Goal: Task Accomplishment & Management: Use online tool/utility

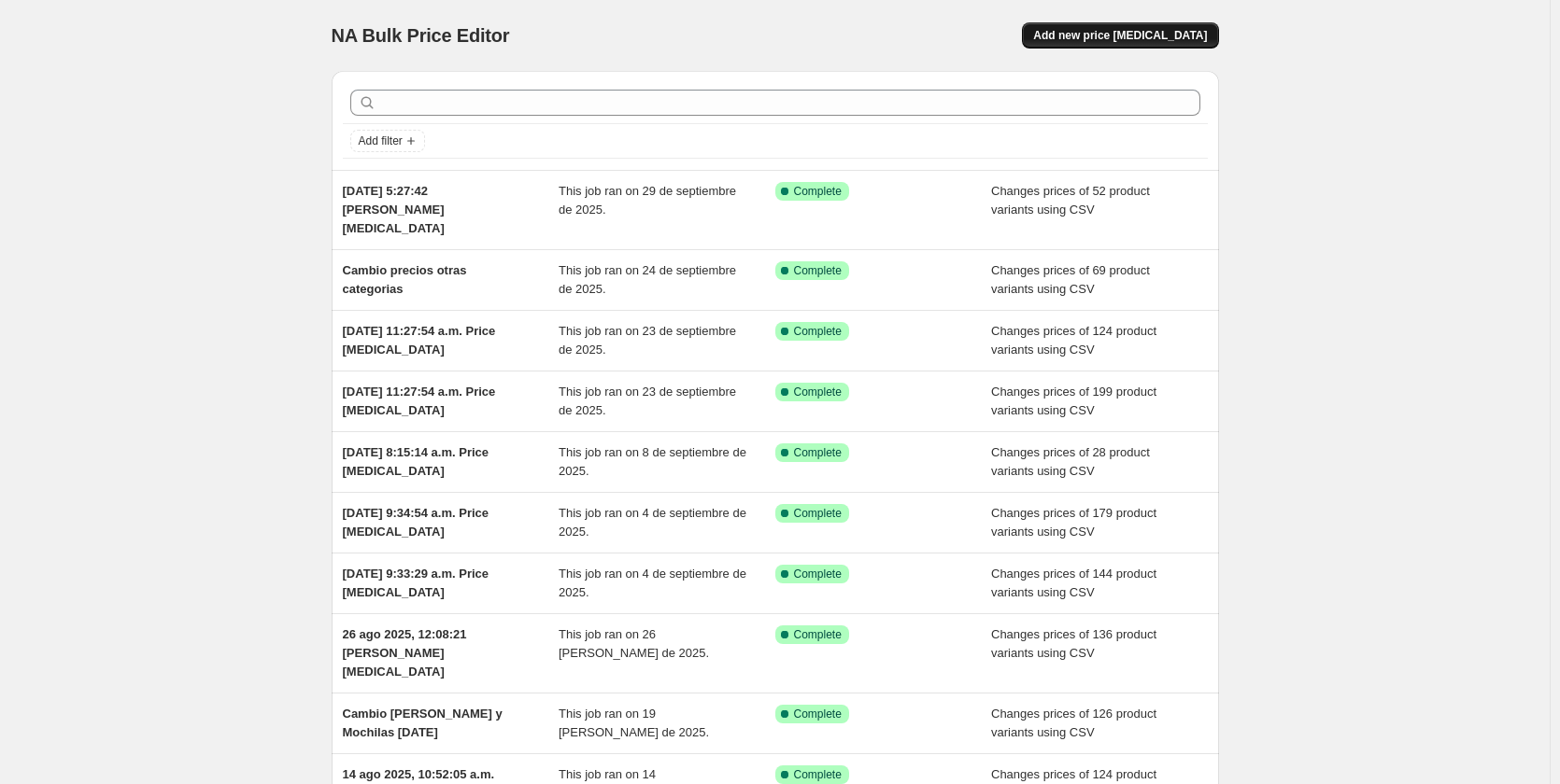
click at [1148, 38] on span "Add new price [MEDICAL_DATA]" at bounding box center [1120, 35] width 174 height 15
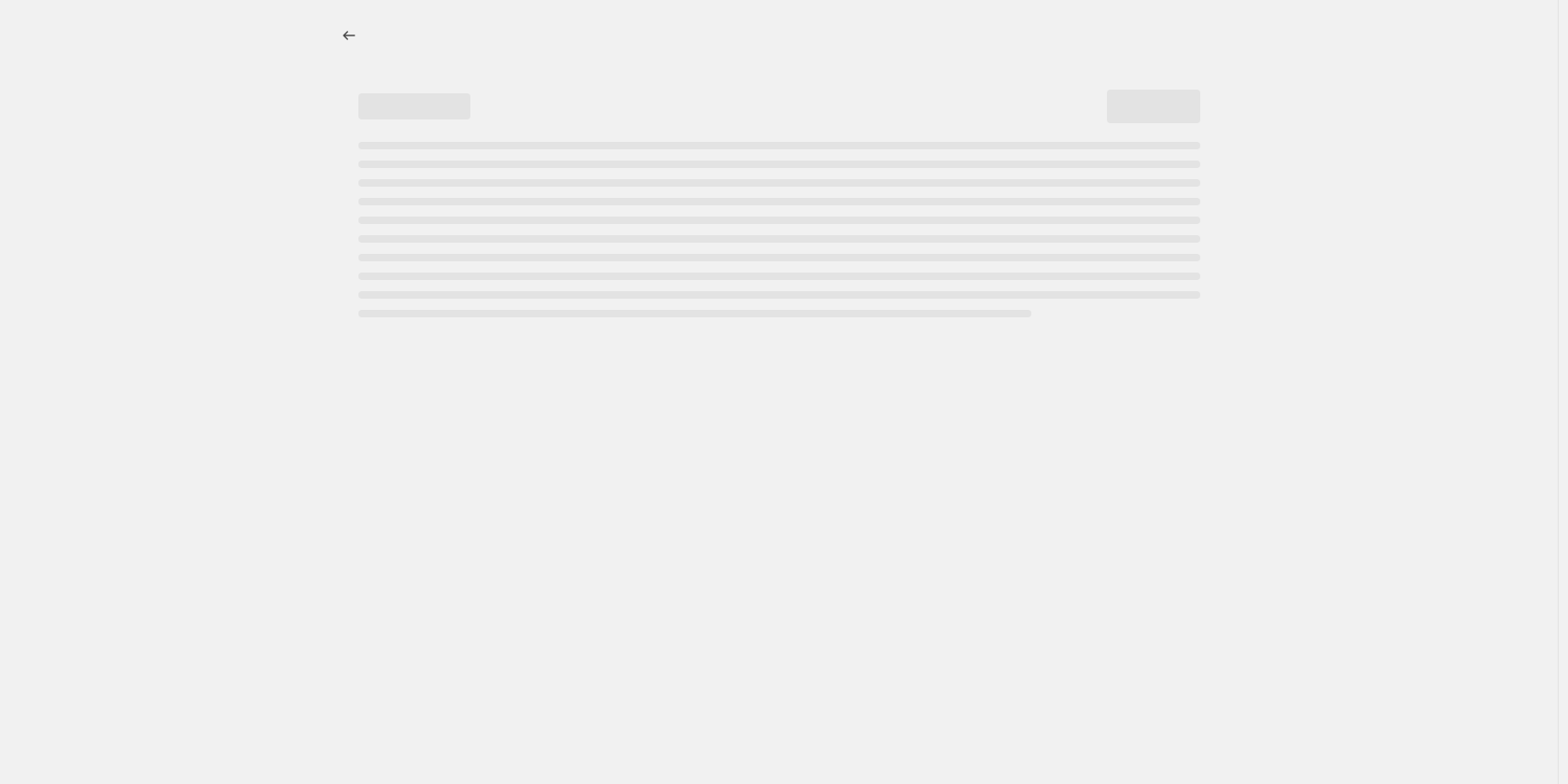
select select "percentage"
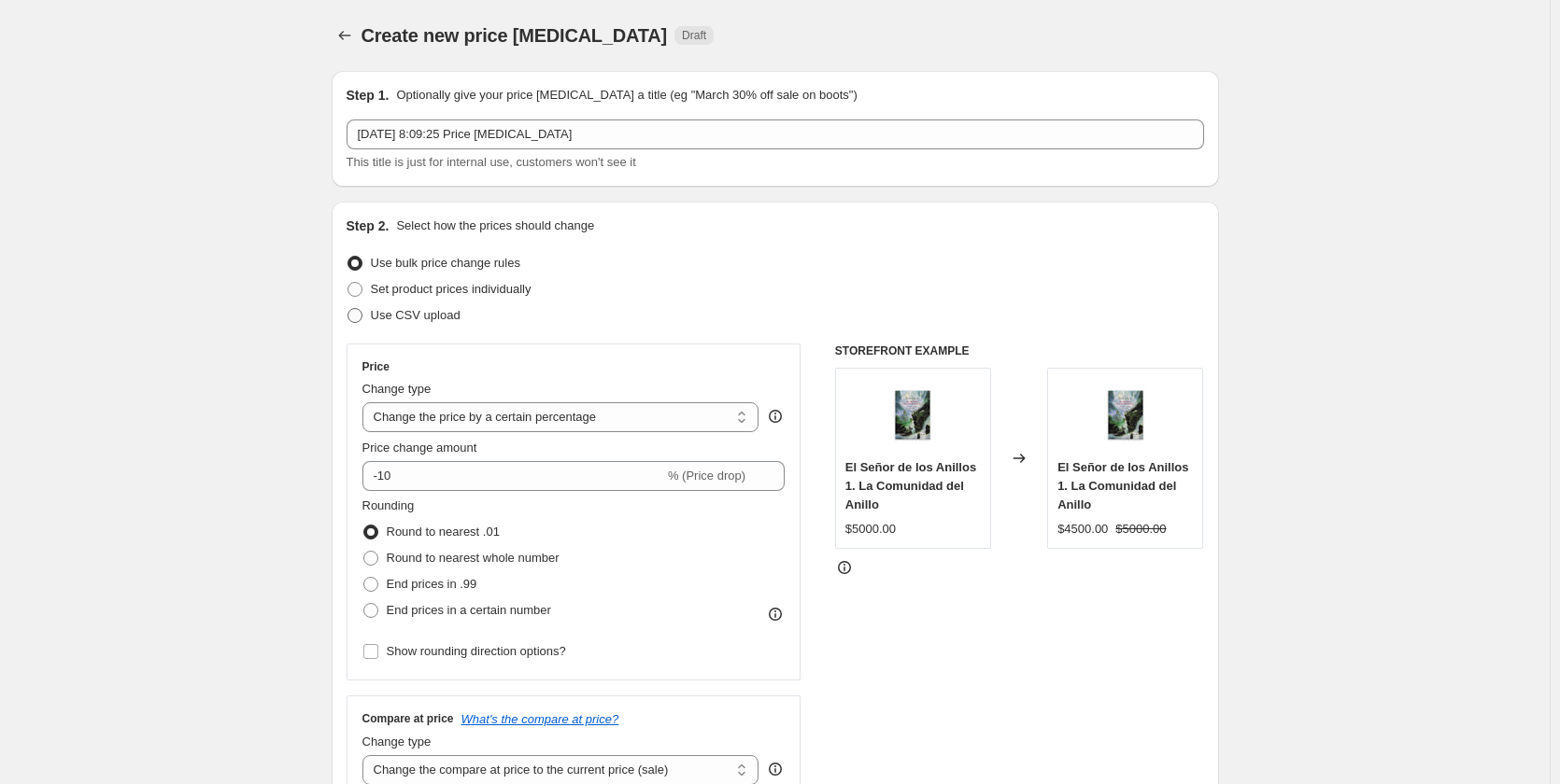
click at [363, 314] on span at bounding box center [354, 315] width 17 height 17
click at [348, 309] on input "Use CSV upload" at bounding box center [347, 308] width 1 height 1
radio input "true"
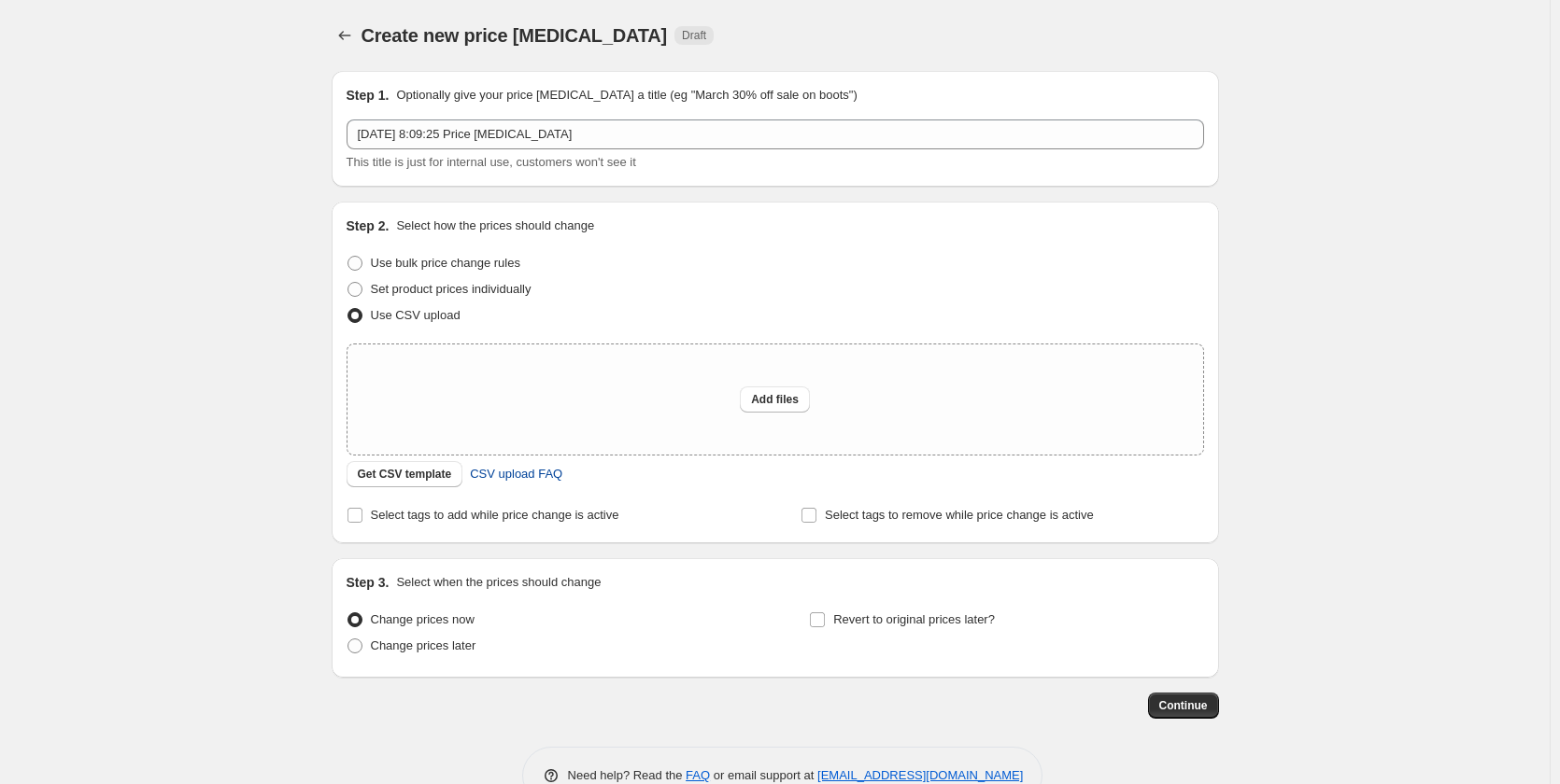
click at [530, 477] on span "CSV upload FAQ" at bounding box center [516, 474] width 93 height 19
click at [394, 471] on span "Get CSV template" at bounding box center [404, 474] width 95 height 15
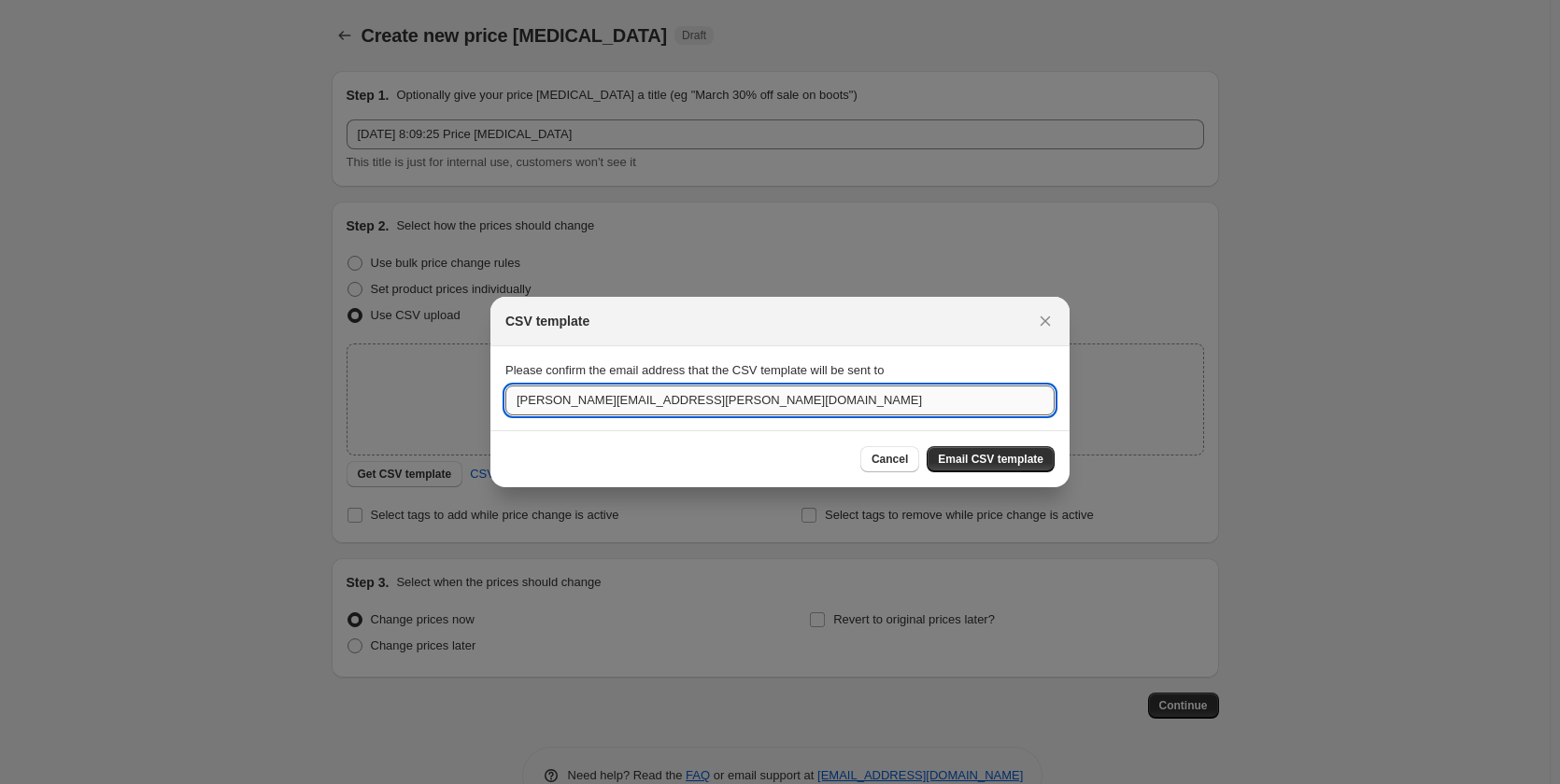
click at [764, 397] on input "[PERSON_NAME][EMAIL_ADDRESS][PERSON_NAME][DOMAIN_NAME]" at bounding box center [780, 401] width 550 height 30
type input "[PERSON_NAME][EMAIL_ADDRESS][DOMAIN_NAME]"
click at [1005, 465] on span "Email CSV template" at bounding box center [991, 459] width 106 height 15
